Goal: Navigation & Orientation: Find specific page/section

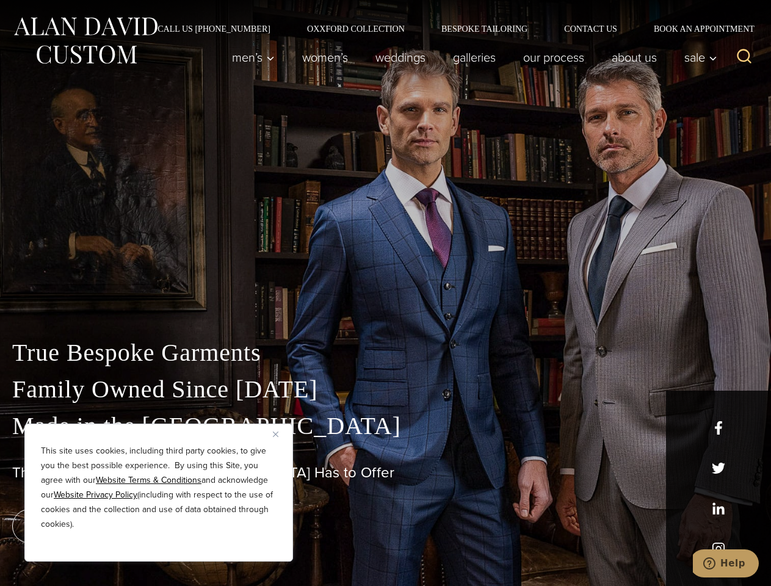
click at [385, 293] on div "True Bespoke Garments Family Owned Since [DATE] Made in [GEOGRAPHIC_DATA] The B…" at bounding box center [385, 430] width 771 height 313
click at [280, 434] on button "Close" at bounding box center [280, 434] width 15 height 15
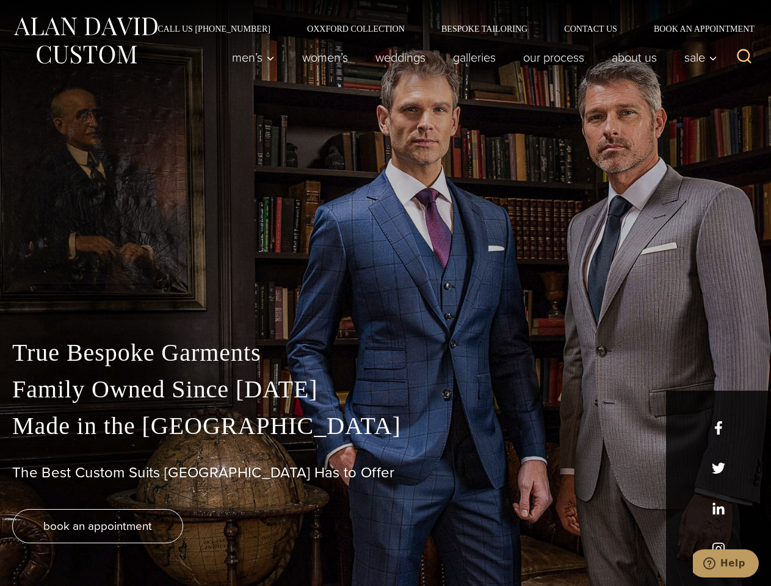
click at [159, 545] on div "True Bespoke Garments Family Owned Since [DATE] Made in [GEOGRAPHIC_DATA] The B…" at bounding box center [385, 461] width 771 height 252
click at [745, 57] on icon "Search" at bounding box center [745, 57] width 18 height 18
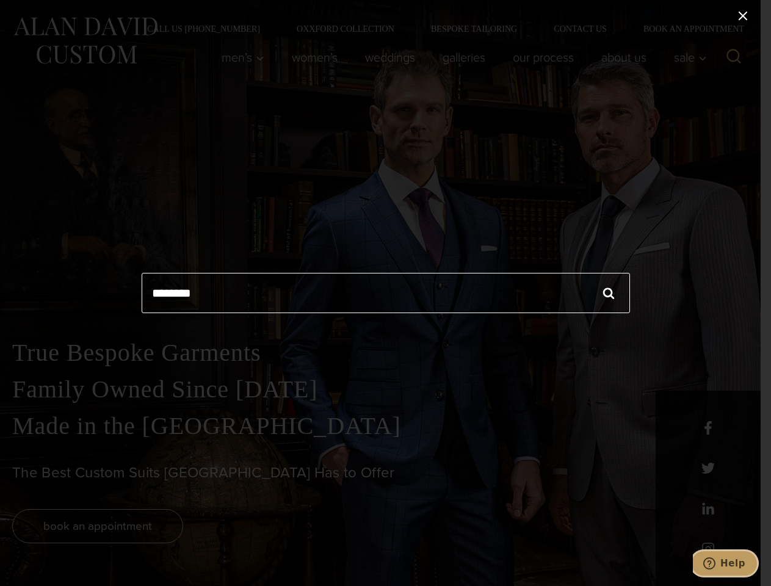
click at [716, 564] on icon "Help" at bounding box center [710, 564] width 12 height 12
